Goal: Book appointment/travel/reservation

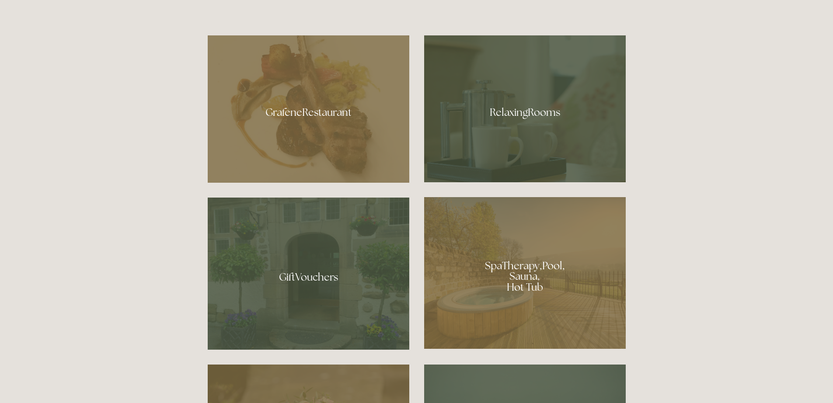
scroll to position [612, 0]
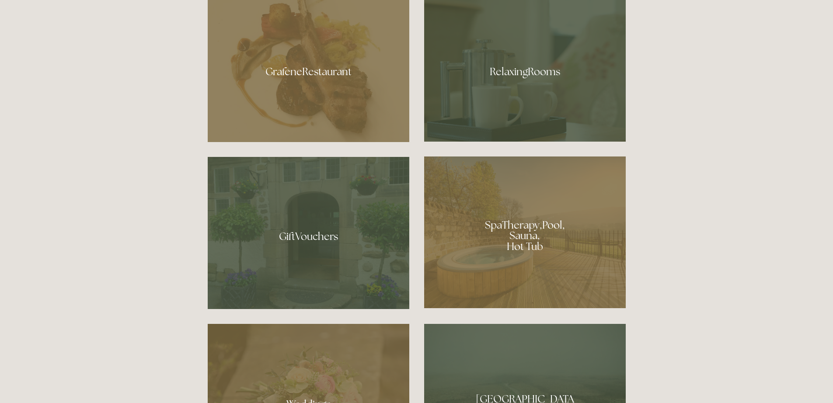
click at [474, 209] on div at bounding box center [525, 233] width 202 height 152
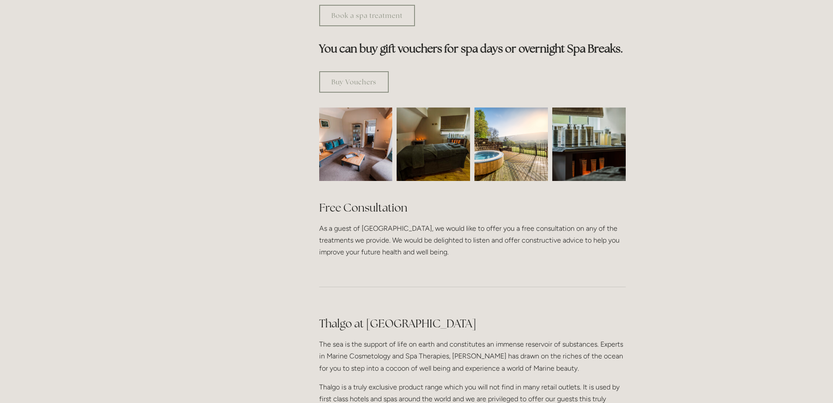
scroll to position [437, 0]
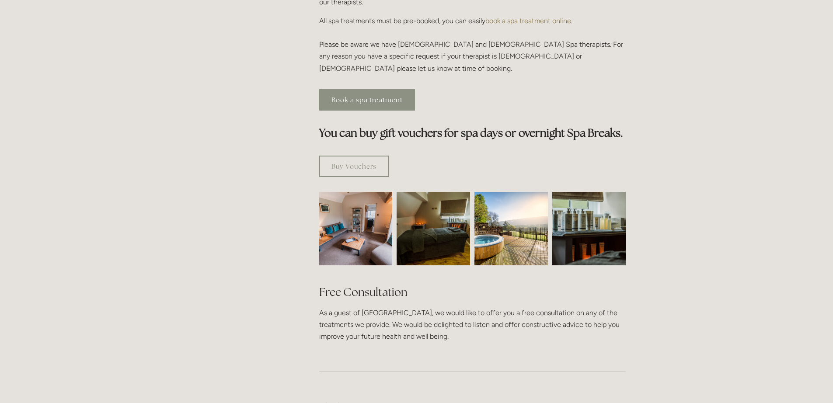
click at [352, 89] on link "Book a spa treatment" at bounding box center [367, 99] width 96 height 21
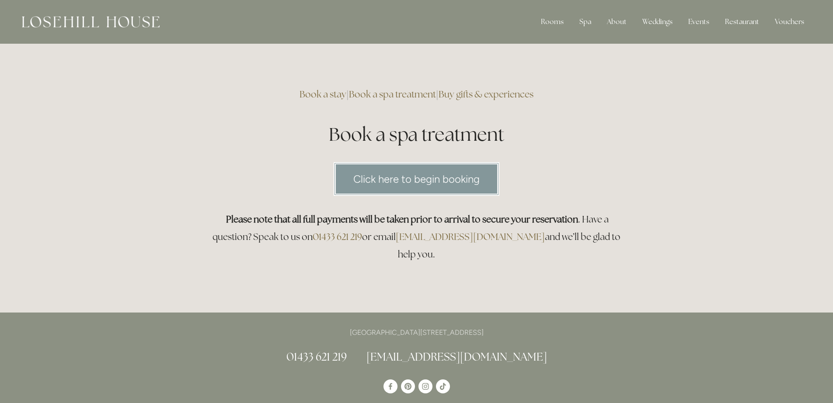
click at [405, 183] on link "Click here to begin booking" at bounding box center [417, 179] width 166 height 34
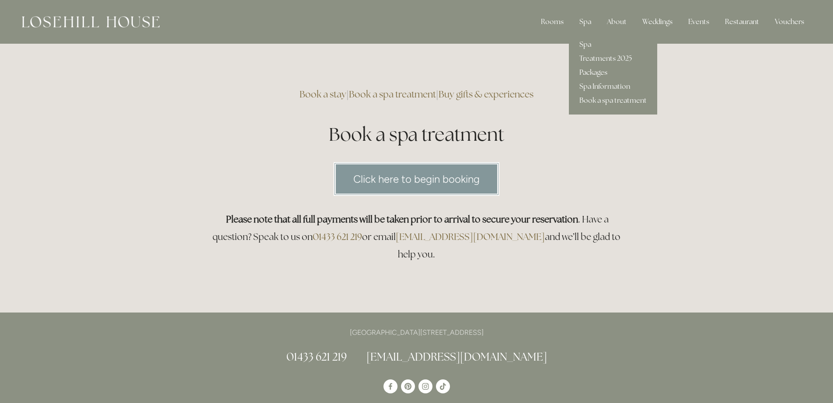
click at [587, 71] on link "Packages" at bounding box center [613, 73] width 88 height 14
